Goal: Information Seeking & Learning: Learn about a topic

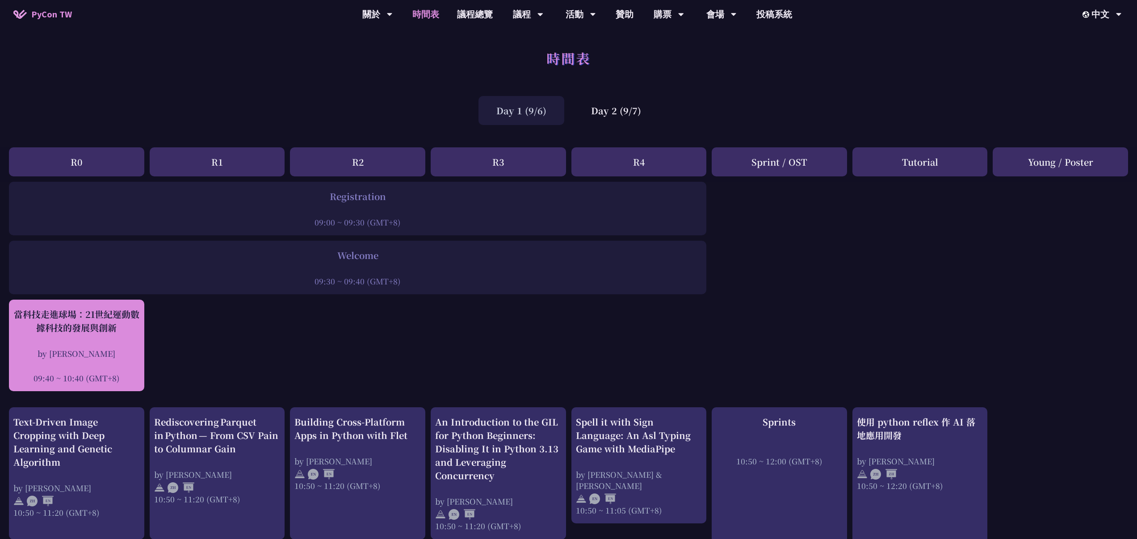
click at [108, 347] on div "當科技走進球場：21世紀運動數據科技的發展與創新 by [PERSON_NAME]新 09:40 ~ 10:40 (GMT+8)" at bounding box center [76, 346] width 126 height 76
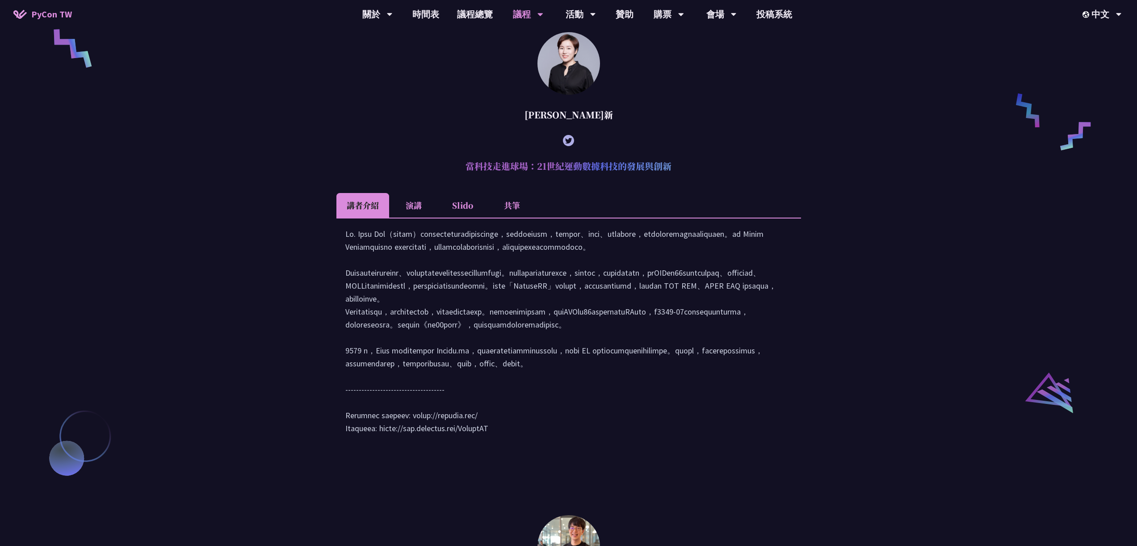
scroll to position [817, 0]
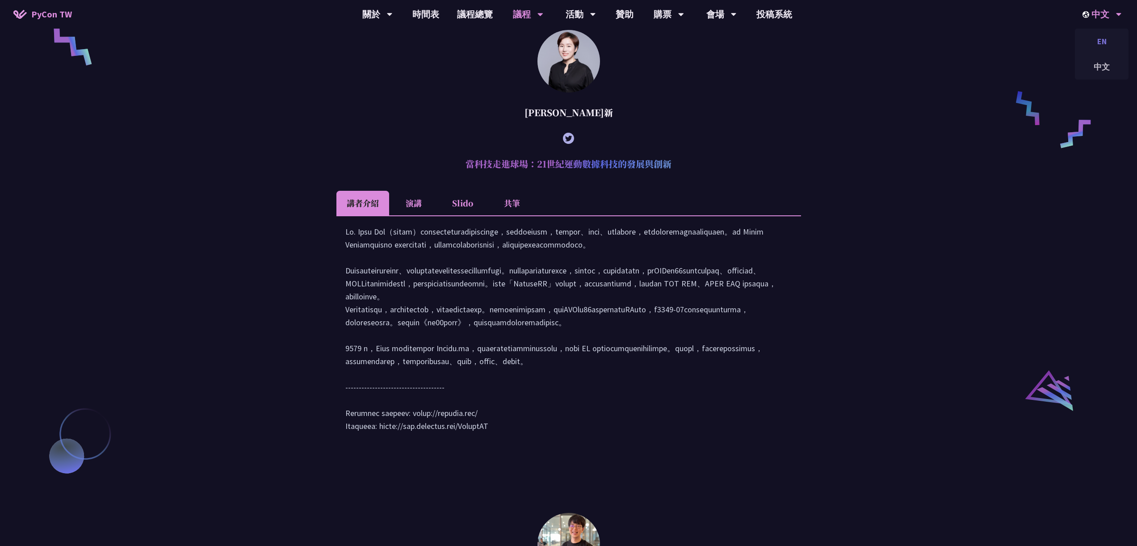
drag, startPoint x: 1103, startPoint y: 64, endPoint x: 1105, endPoint y: 41, distance: 23.3
click at [1104, 46] on div "EN 中文" at bounding box center [1102, 54] width 54 height 51
click at [1105, 41] on div "EN" at bounding box center [1102, 41] width 54 height 21
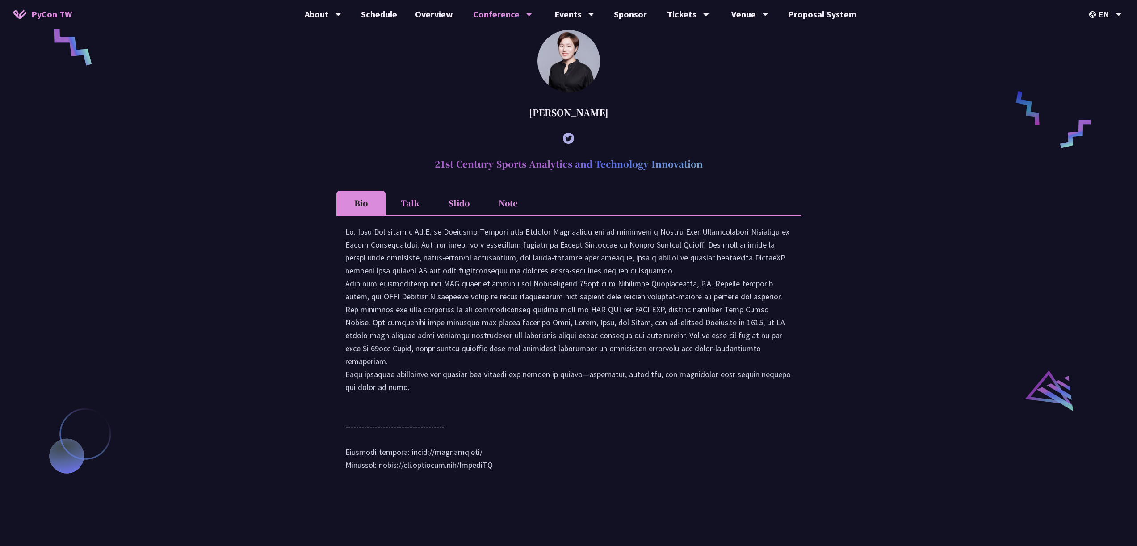
drag, startPoint x: 541, startPoint y: 126, endPoint x: 627, endPoint y: 128, distance: 85.8
click at [627, 126] on div "[PERSON_NAME]" at bounding box center [569, 112] width 465 height 27
copy div "[PERSON_NAME]"
